Goal: Task Accomplishment & Management: Manage account settings

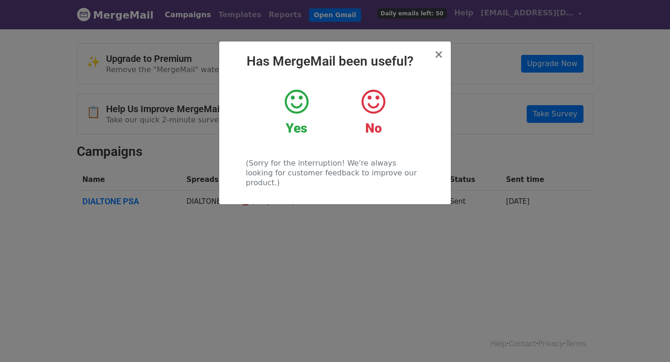
click at [303, 114] on icon at bounding box center [297, 102] width 24 height 28
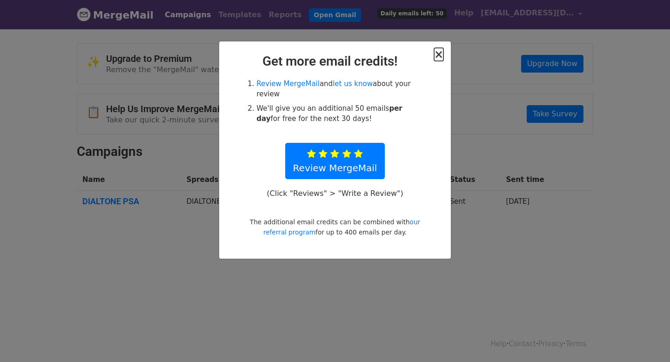
click at [442, 54] on span "×" at bounding box center [438, 54] width 9 height 13
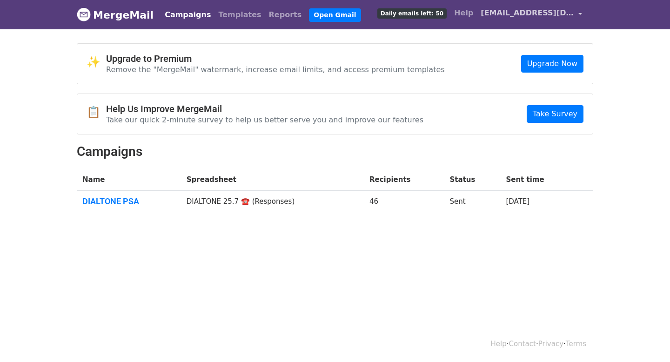
click at [530, 15] on span "[EMAIL_ADDRESS][DOMAIN_NAME]" at bounding box center [527, 12] width 93 height 11
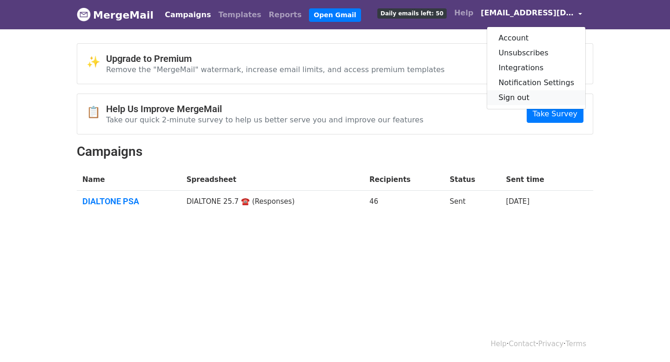
click at [531, 94] on link "Sign out" at bounding box center [536, 97] width 98 height 15
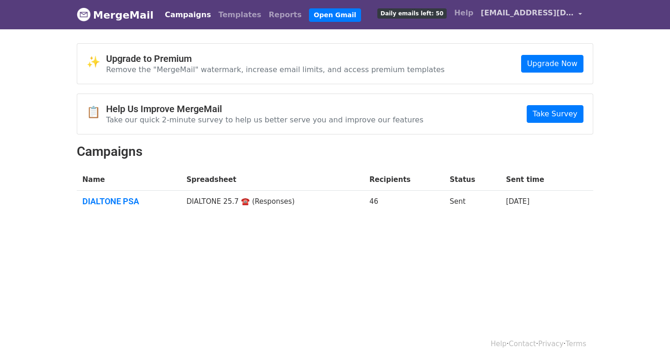
click at [569, 15] on span "[EMAIL_ADDRESS][DOMAIN_NAME]" at bounding box center [527, 12] width 93 height 11
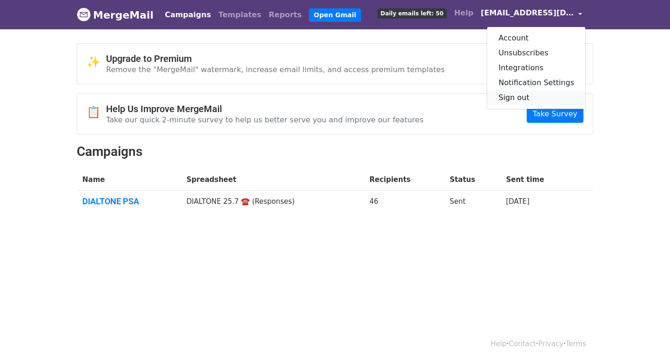
click at [547, 101] on link "Sign out" at bounding box center [536, 97] width 98 height 15
